Goal: Transaction & Acquisition: Download file/media

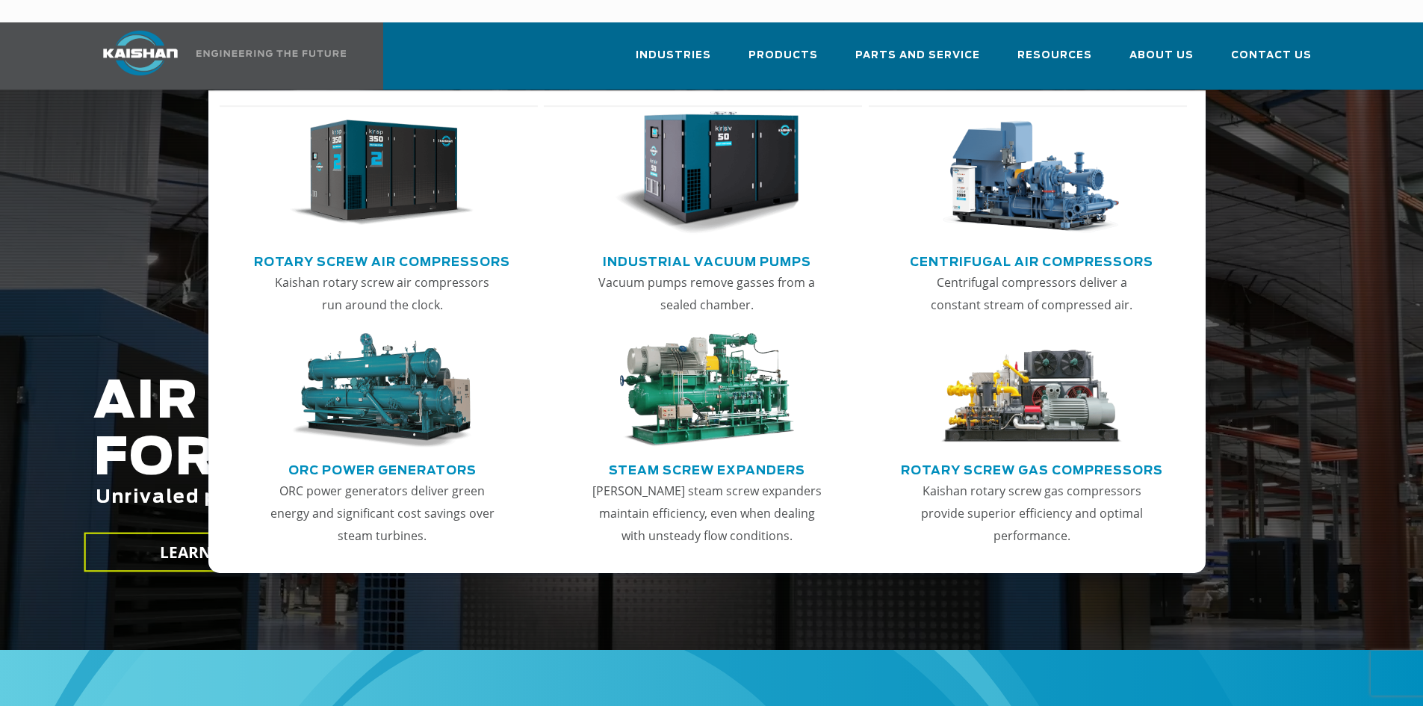
click at [727, 154] on img "Main menu" at bounding box center [707, 173] width 184 height 124
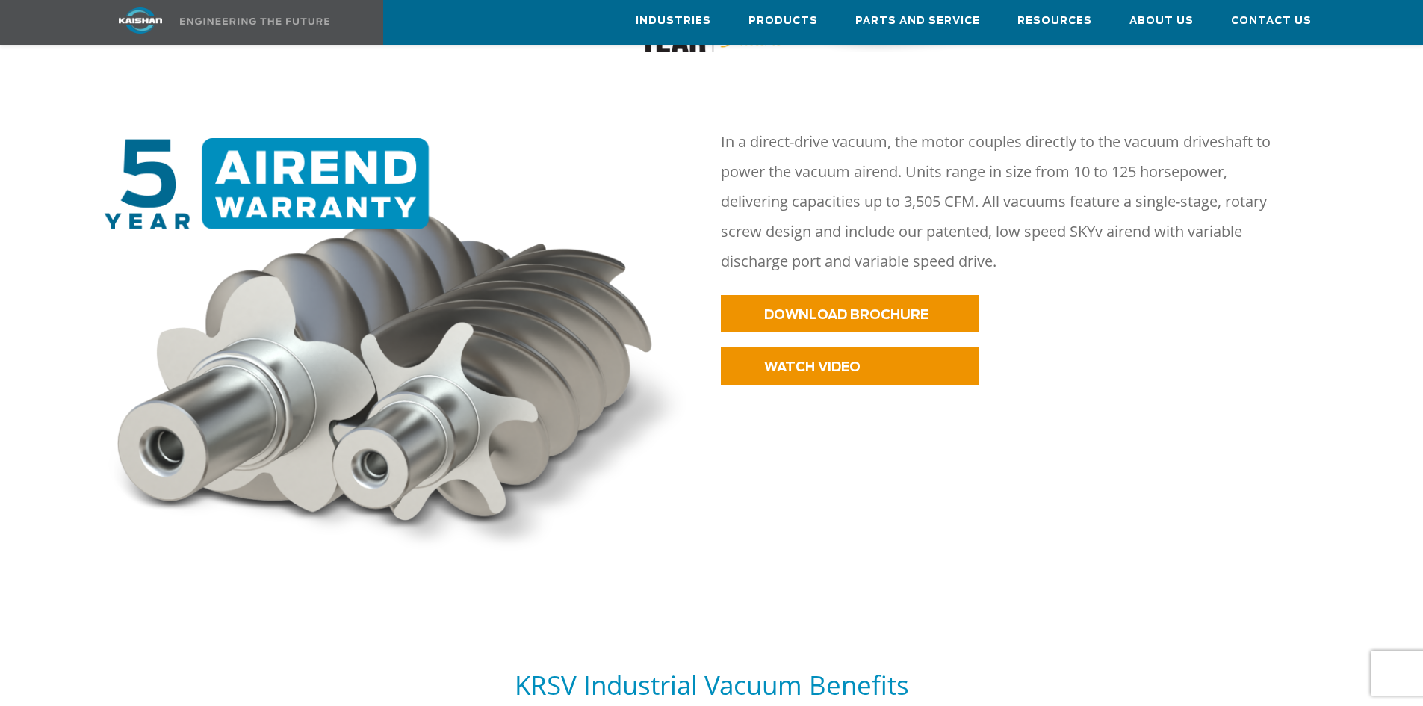
scroll to position [1045, 0]
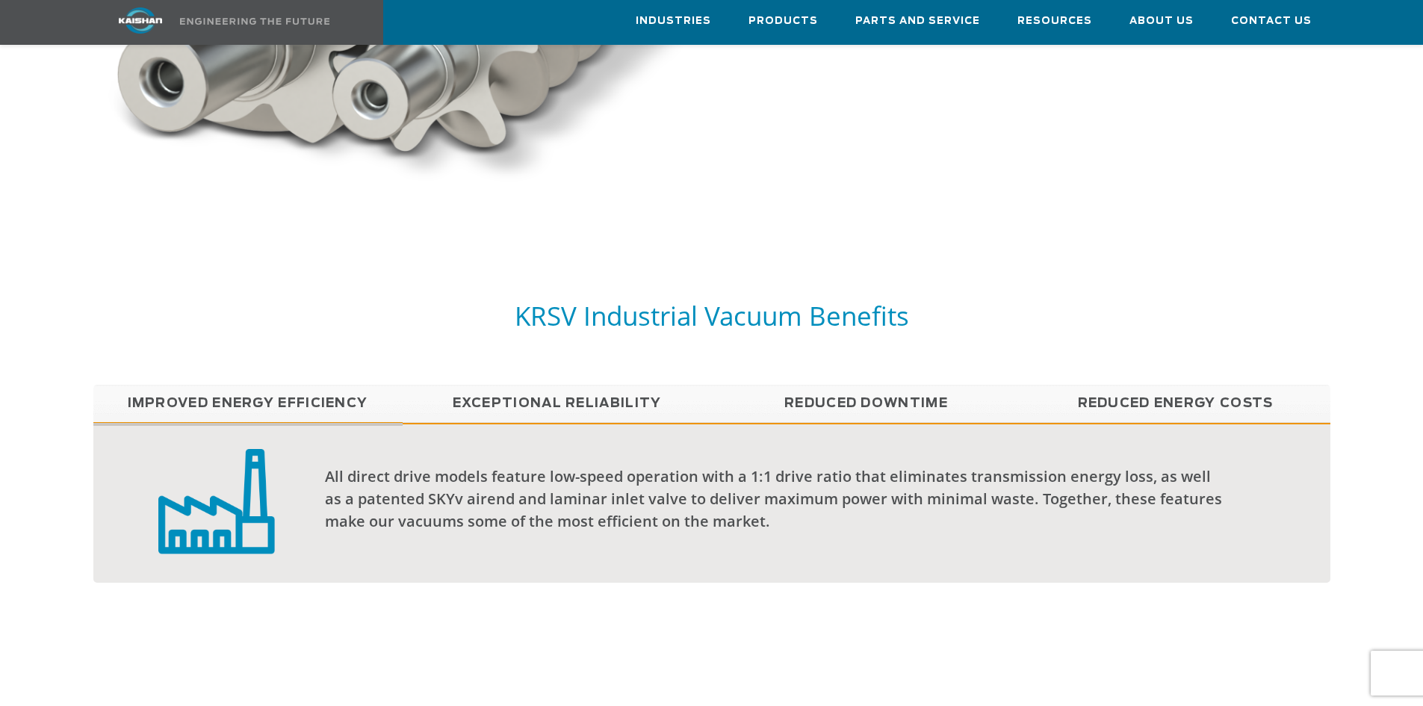
click at [577, 389] on link "Exceptional reliability" at bounding box center [556, 403] width 309 height 37
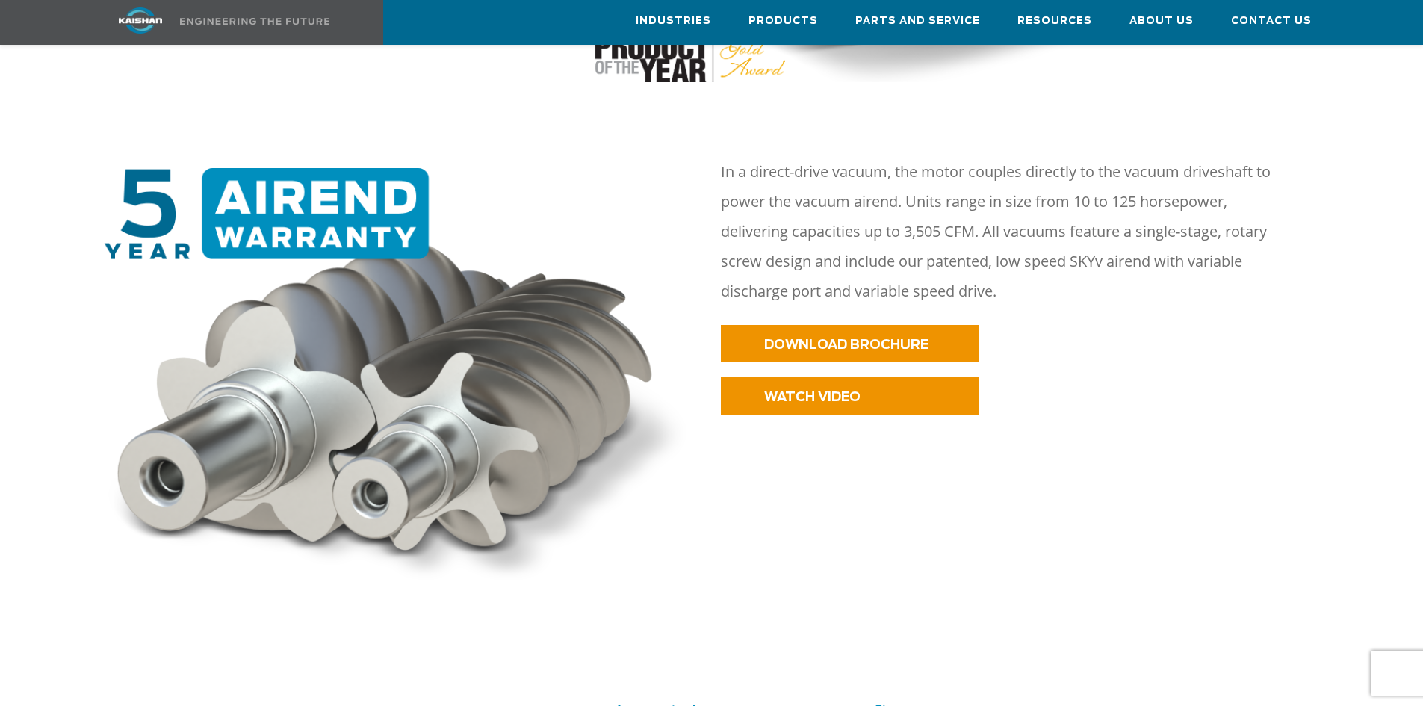
scroll to position [672, 0]
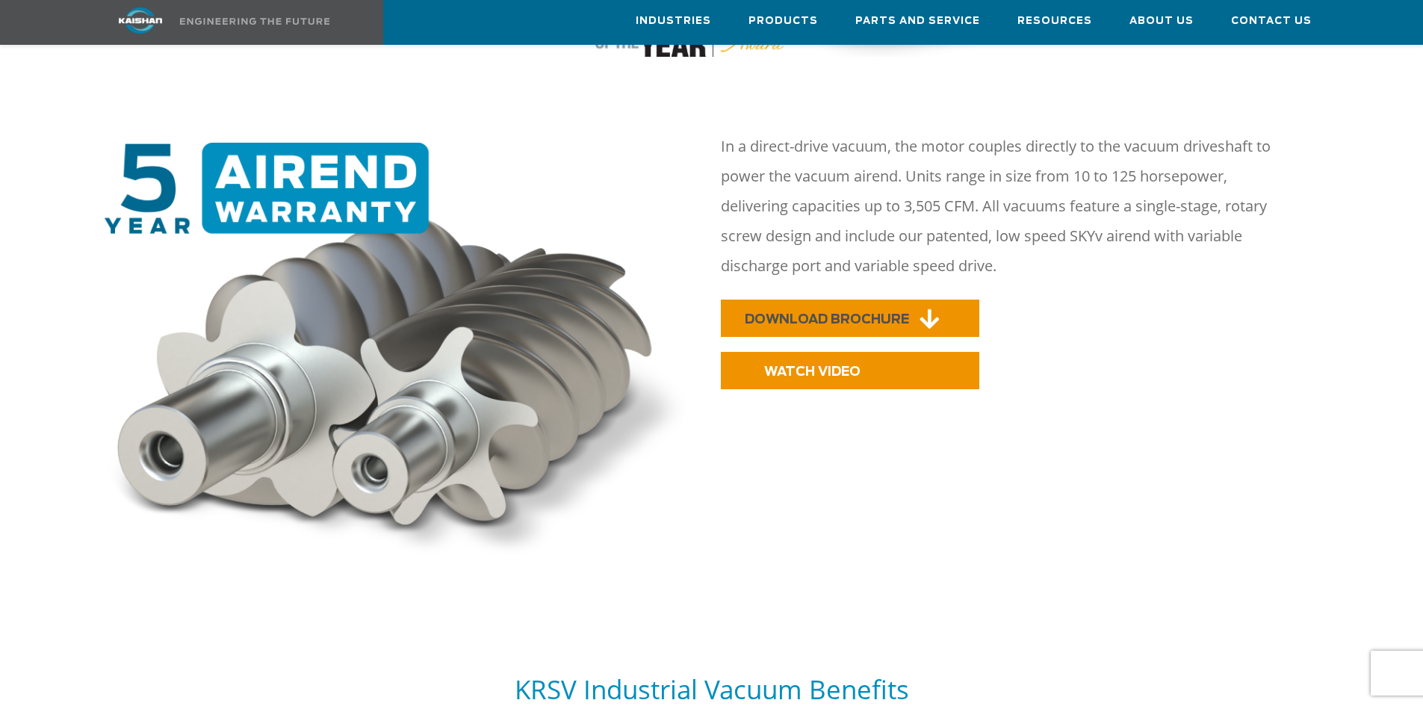
click at [818, 313] on span "DOWNLOAD BROCHURE" at bounding box center [827, 319] width 164 height 13
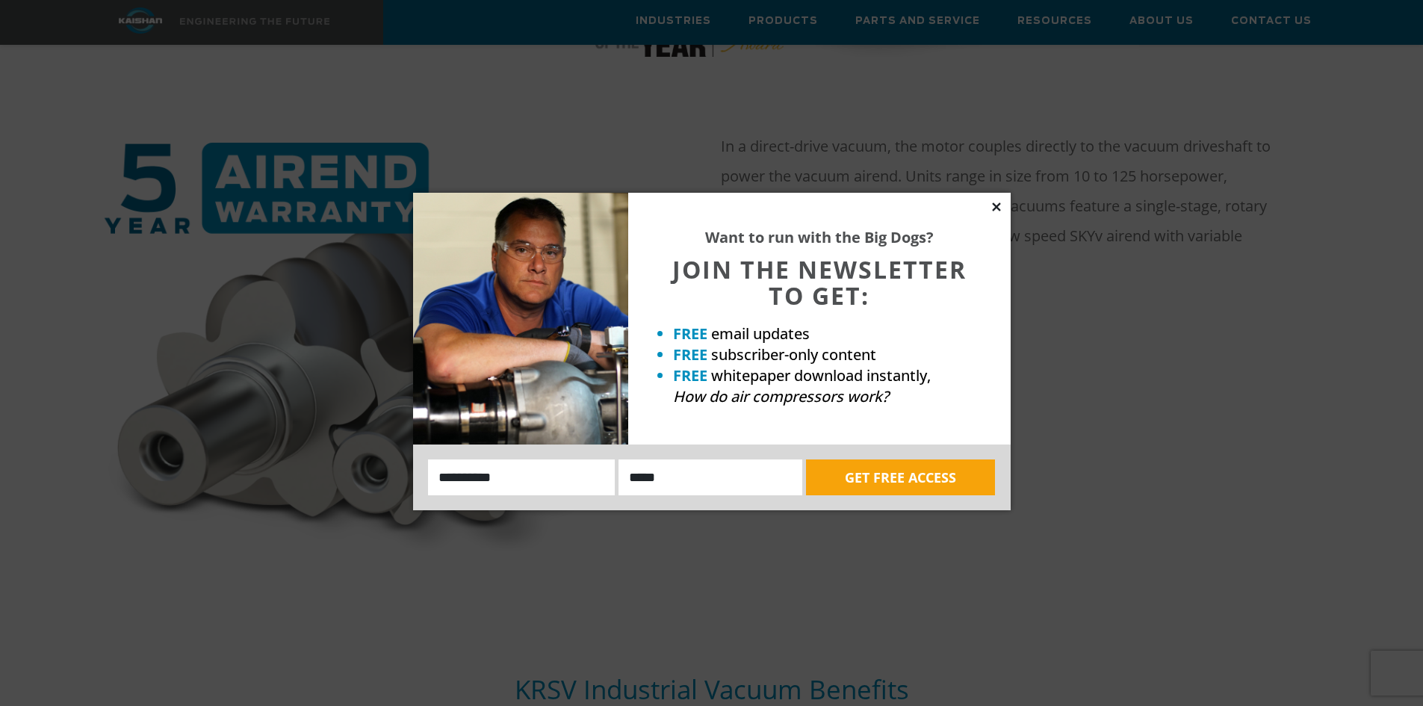
click at [992, 206] on icon at bounding box center [995, 206] width 13 height 13
